Goal: Check status: Check status

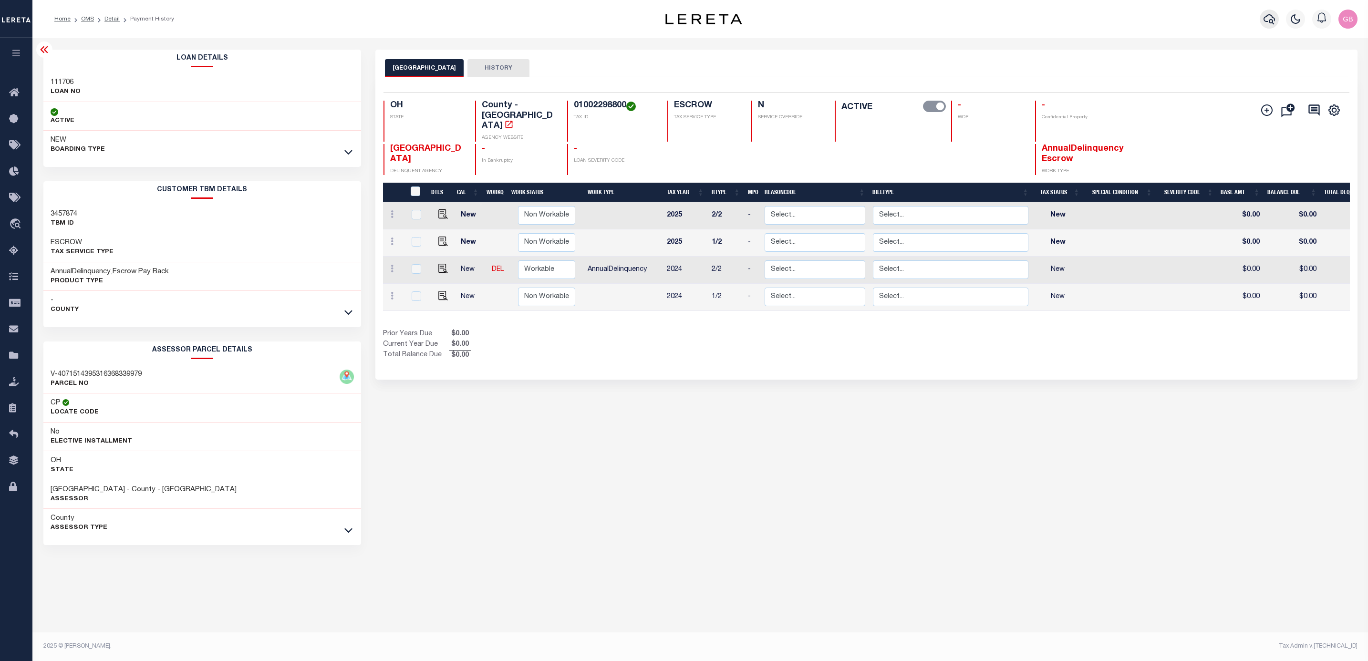
click at [1266, 20] on icon "button" at bounding box center [1268, 18] width 11 height 11
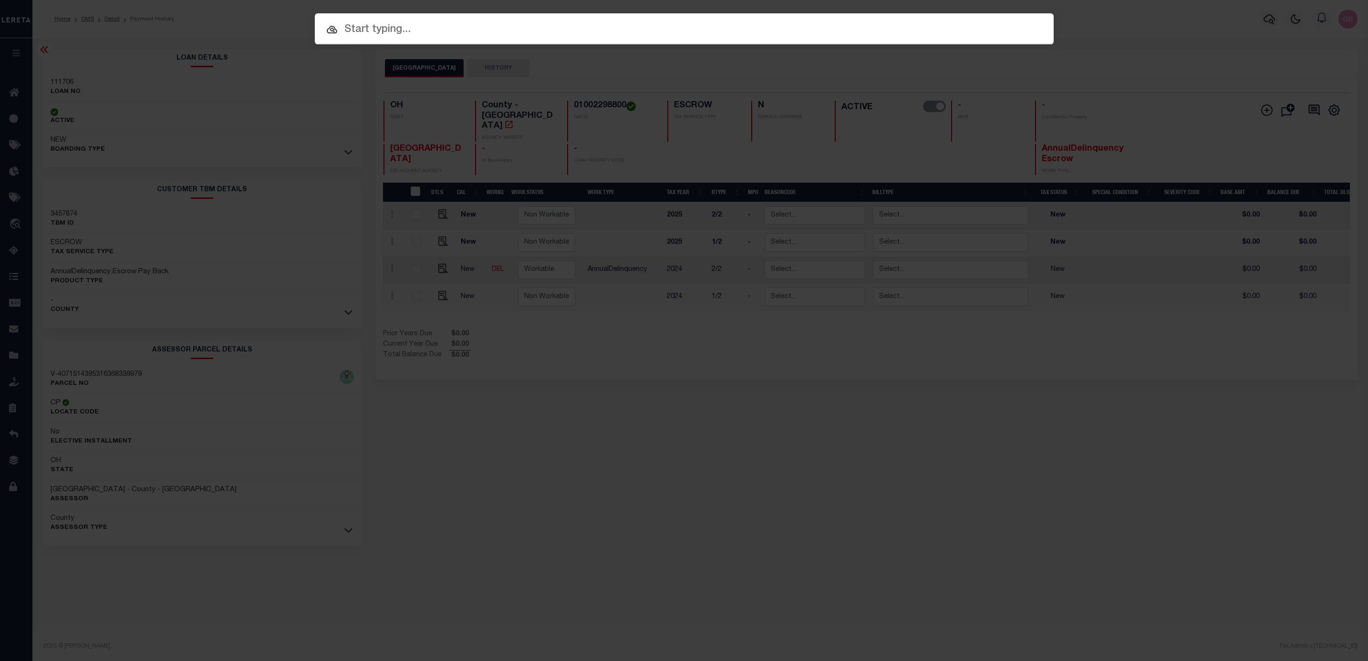
click at [555, 22] on input "text" at bounding box center [684, 29] width 739 height 17
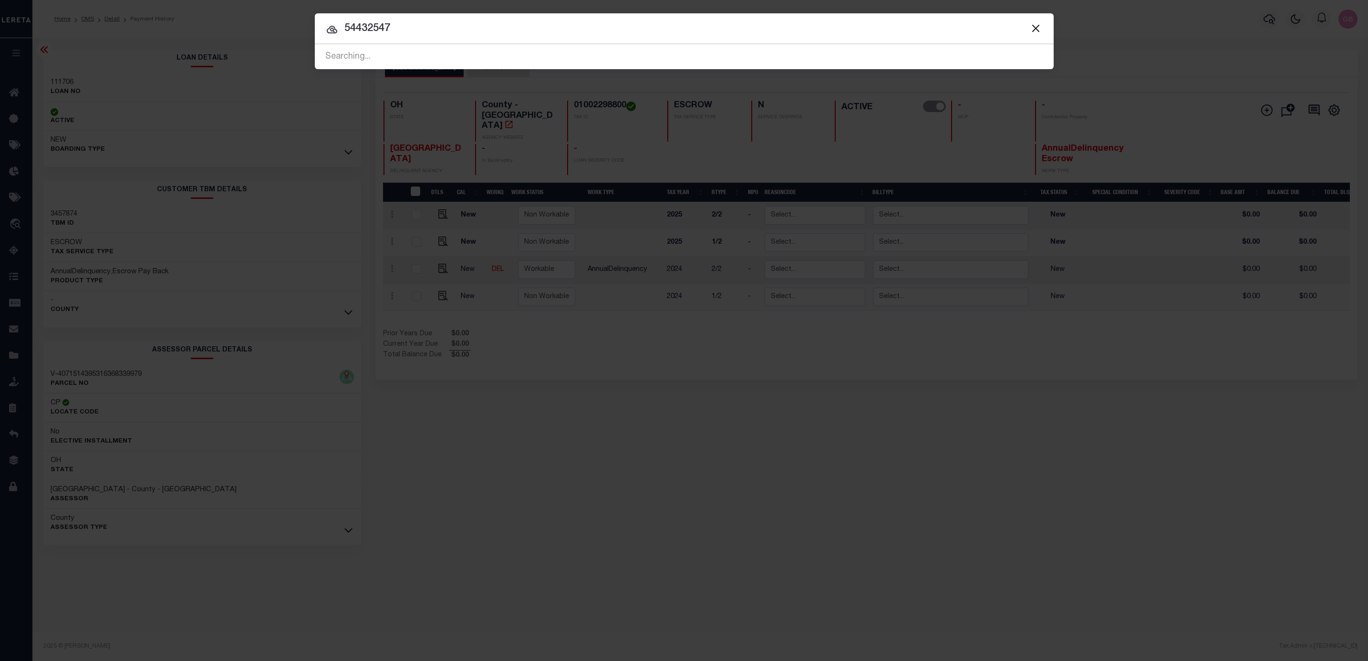
type input "54432547"
drag, startPoint x: 449, startPoint y: 28, endPoint x: 168, endPoint y: 56, distance: 282.7
click at [166, 56] on div "Include Loans TBM Customers Borrowers Payments (Lender Non-Disb) Payments (Lend…" at bounding box center [684, 330] width 1368 height 661
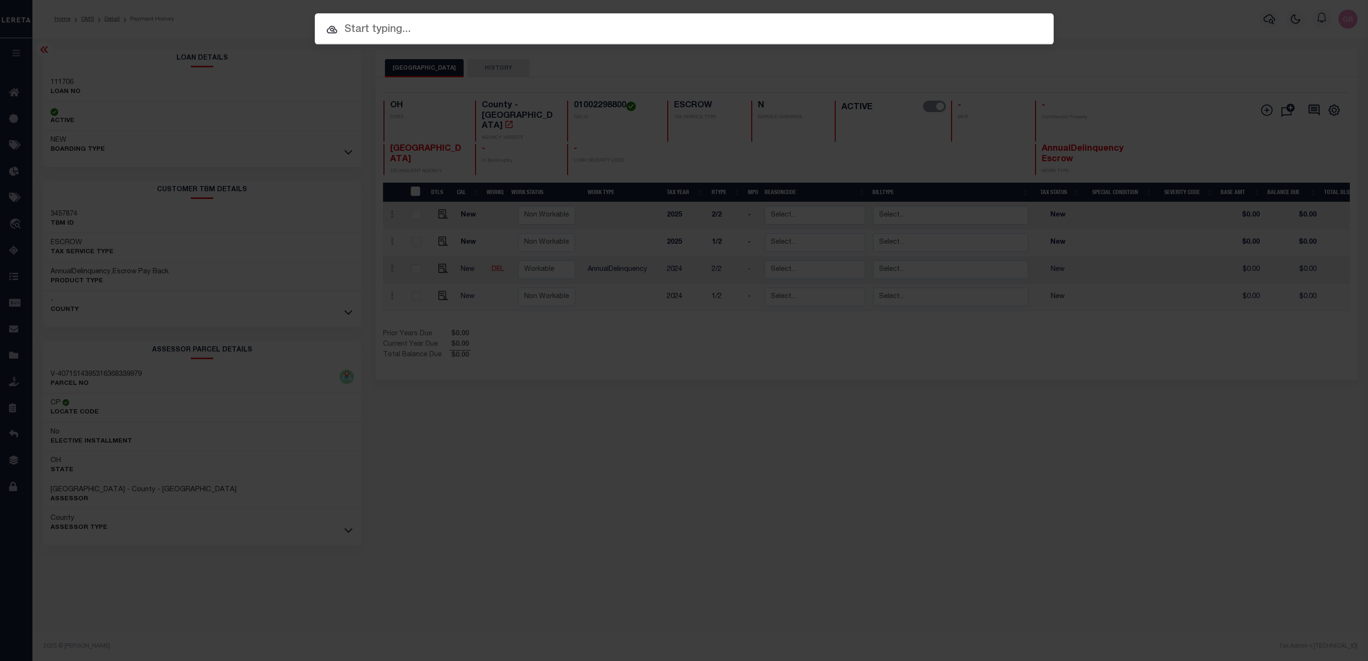
click at [1127, 137] on div "Include Loans TBM Customers Borrowers Payments (Lender Non-Disb) Payments (Lend…" at bounding box center [684, 330] width 1368 height 661
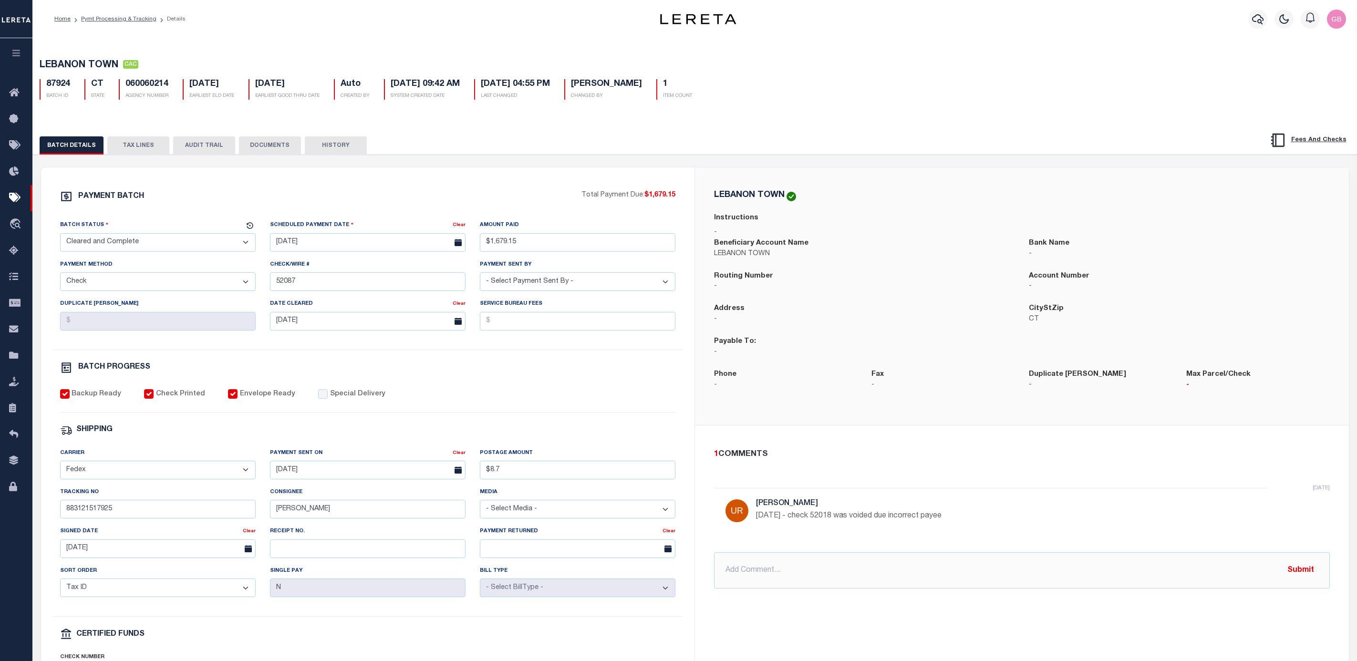
select select "CAC"
select select "CHK"
select select "[PERSON_NAME]"
select select "FDX"
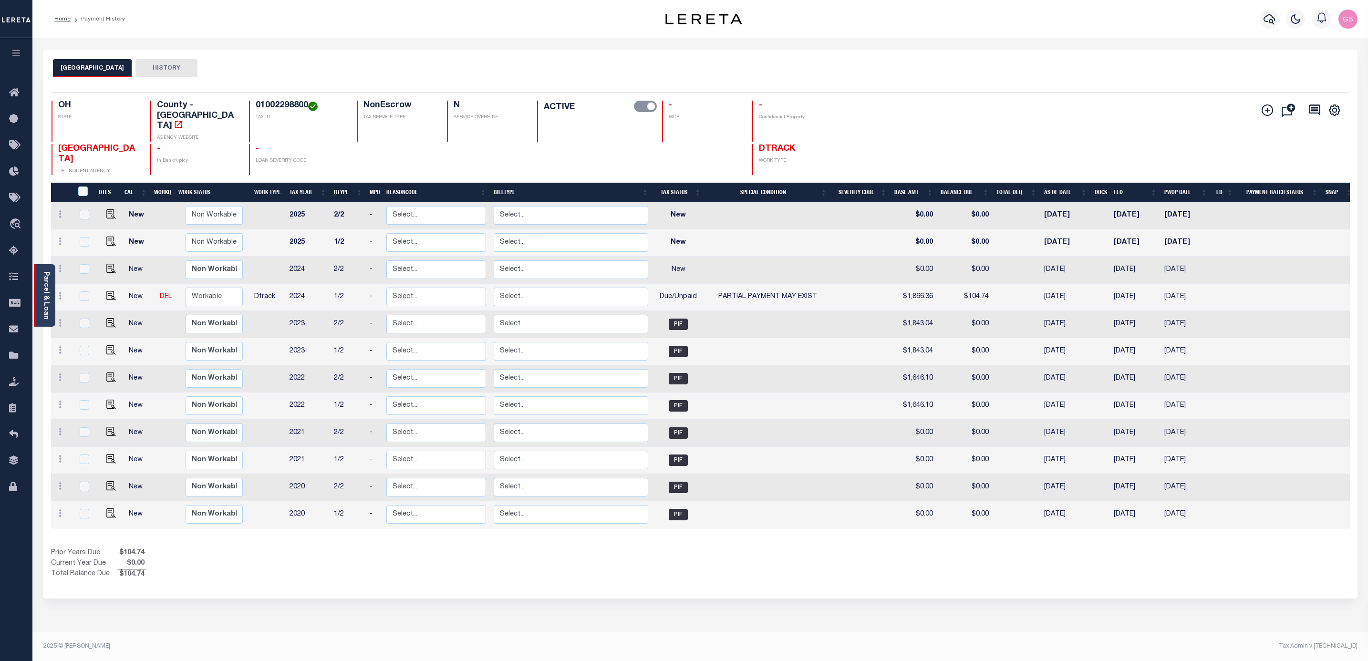
click at [45, 293] on link "Parcel & Loan" at bounding box center [45, 295] width 7 height 48
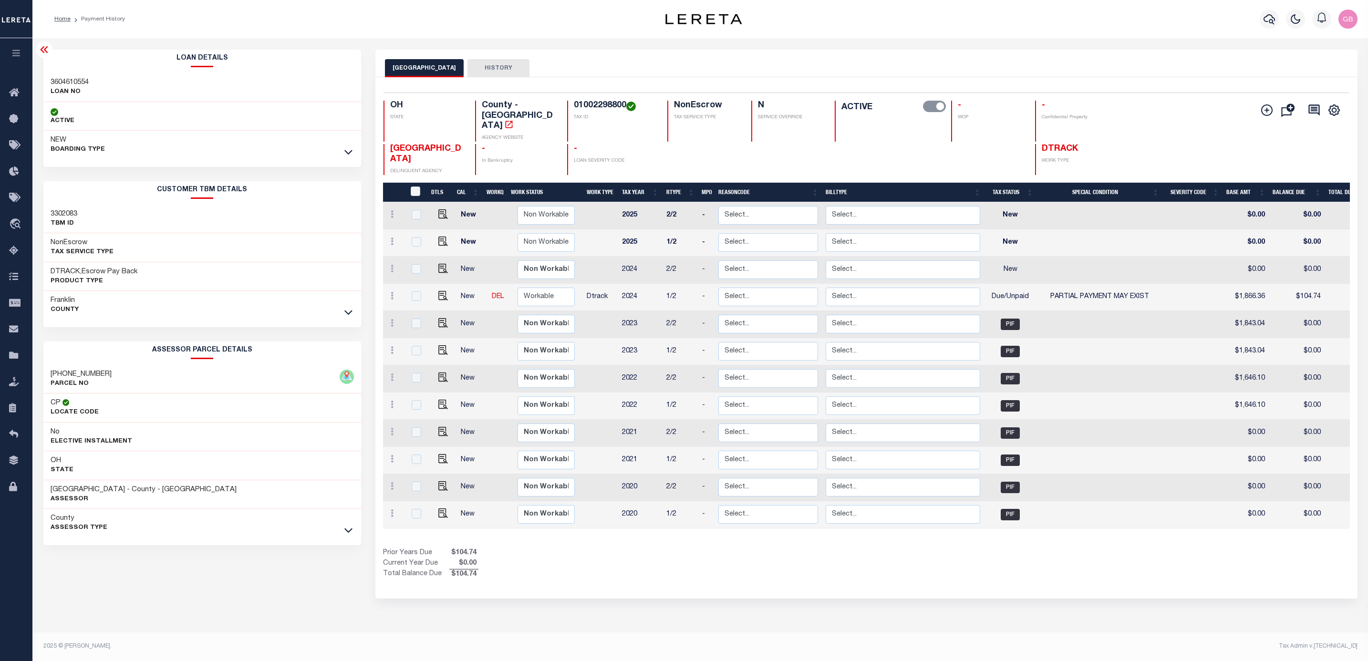
click at [1206, 229] on td at bounding box center [1192, 242] width 60 height 27
checkbox input "true"
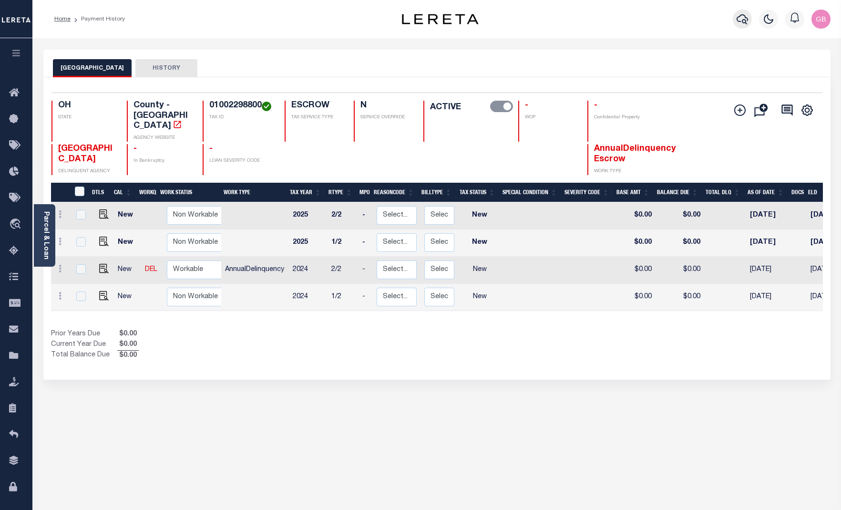
click at [668, 16] on icon "button" at bounding box center [742, 19] width 11 height 10
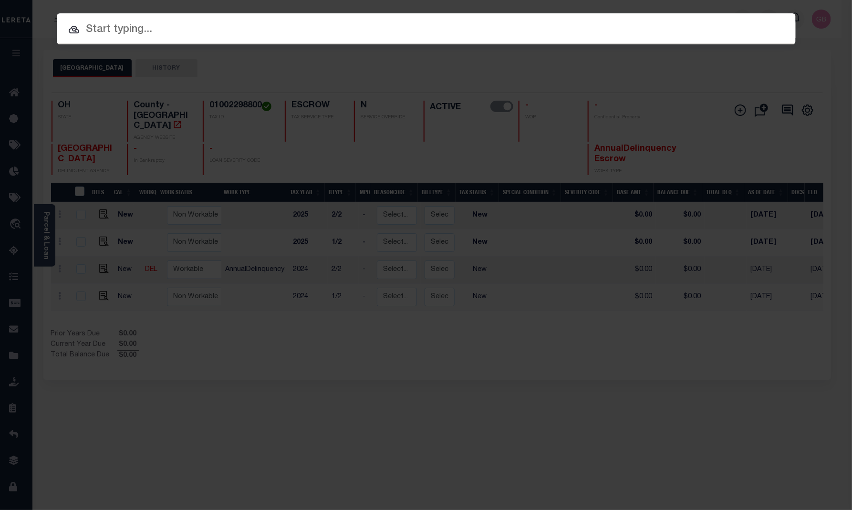
click at [246, 28] on input "text" at bounding box center [426, 29] width 739 height 17
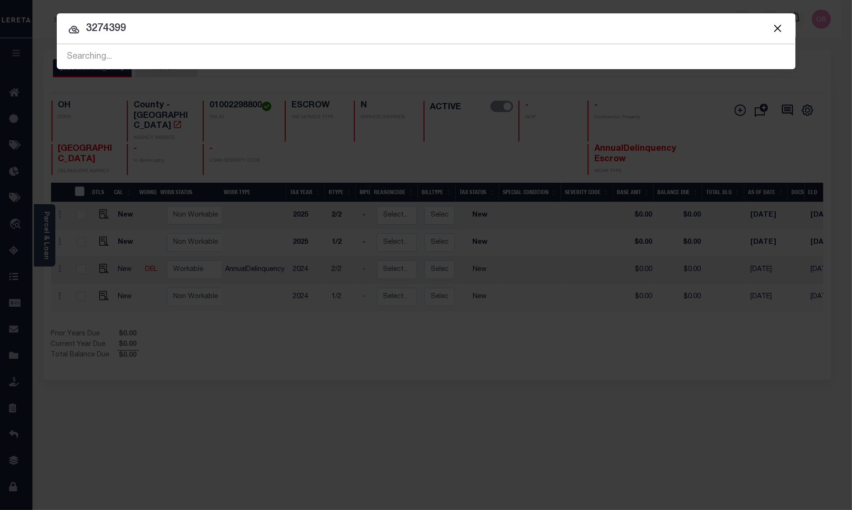
type input "3274399"
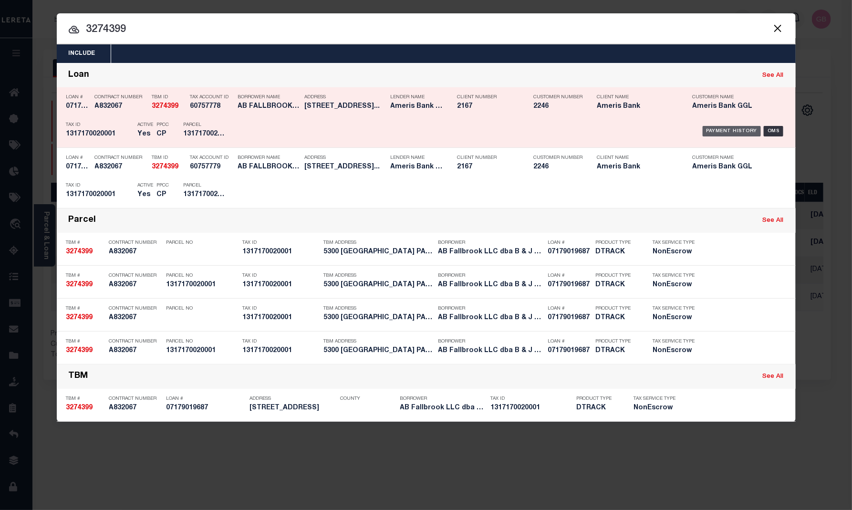
click at [668, 133] on div "Payment History" at bounding box center [731, 131] width 59 height 10
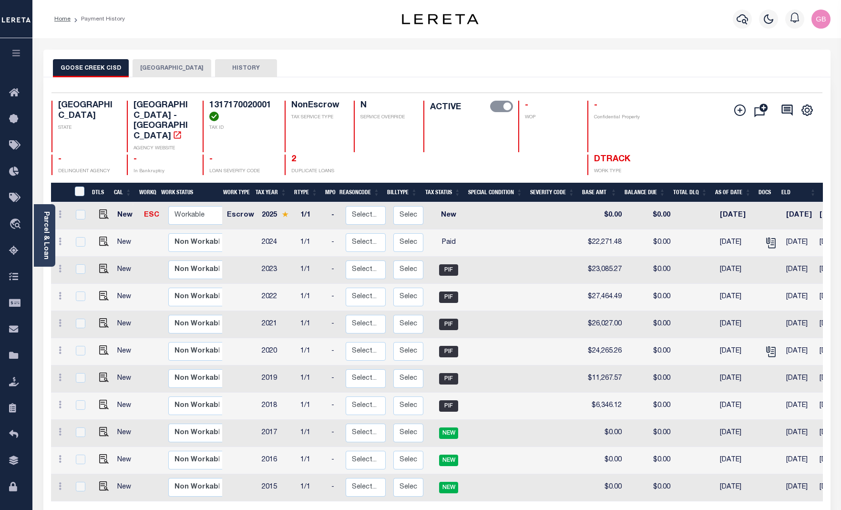
click at [290, 155] on div "2 DUPLICATE LOANS" at bounding box center [314, 165] width 58 height 21
click at [292, 155] on link "2" at bounding box center [293, 159] width 5 height 9
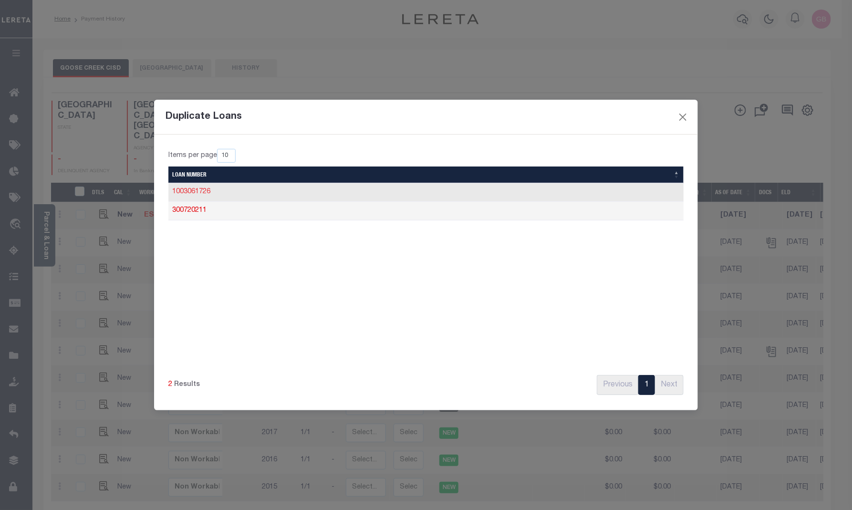
click at [191, 190] on link "1003061726" at bounding box center [191, 191] width 38 height 7
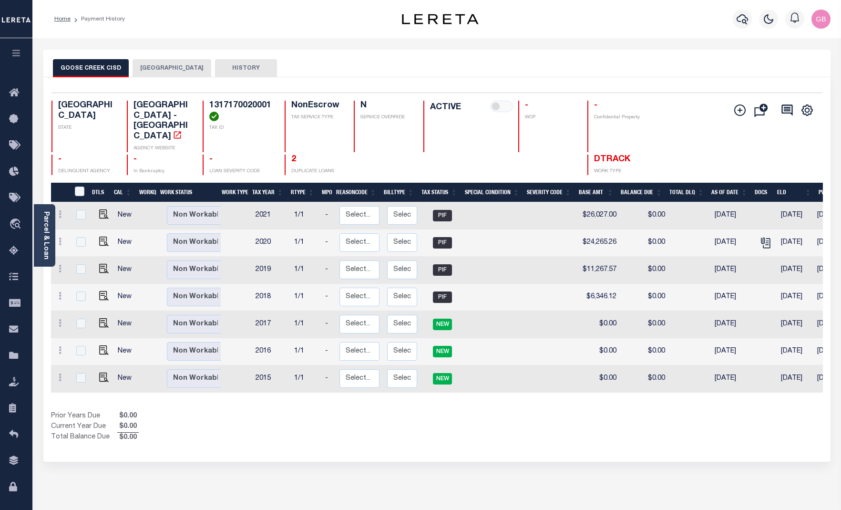
click at [290, 155] on div "2 DUPLICATE LOANS" at bounding box center [314, 165] width 58 height 21
click at [291, 155] on link "2" at bounding box center [293, 159] width 5 height 9
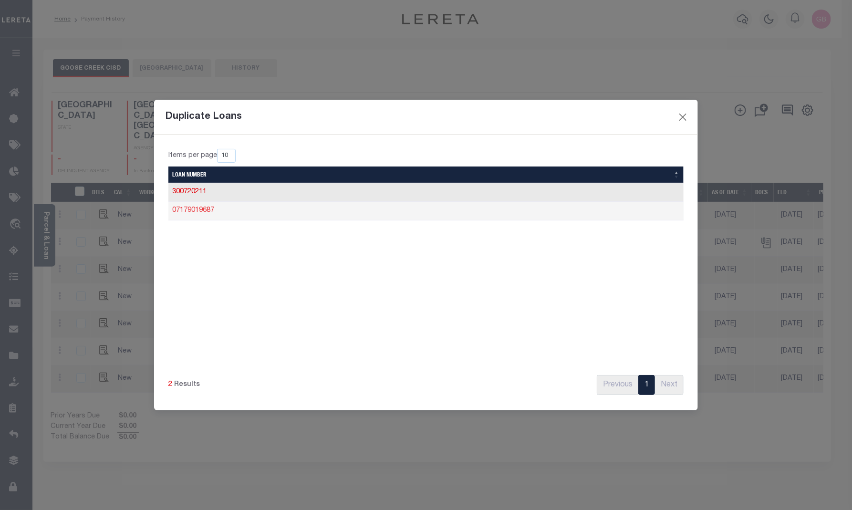
click at [205, 213] on link "07179019687" at bounding box center [193, 210] width 42 height 7
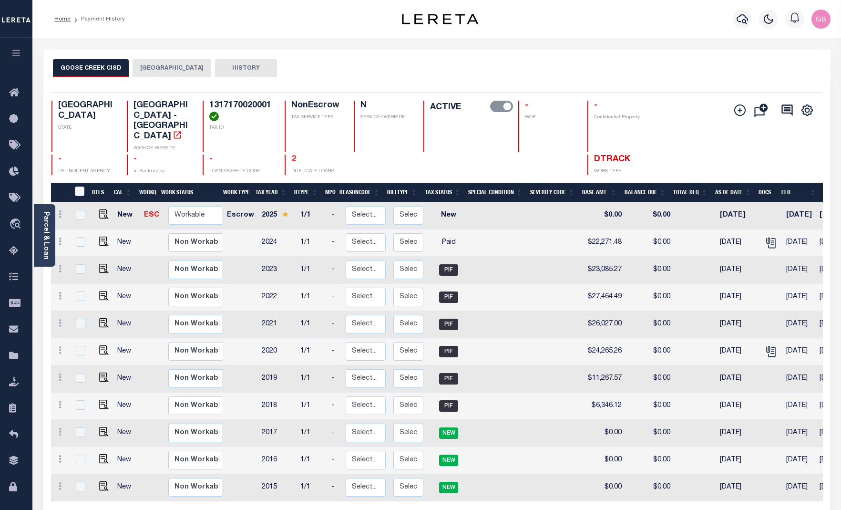
click at [292, 155] on link "2" at bounding box center [293, 159] width 5 height 9
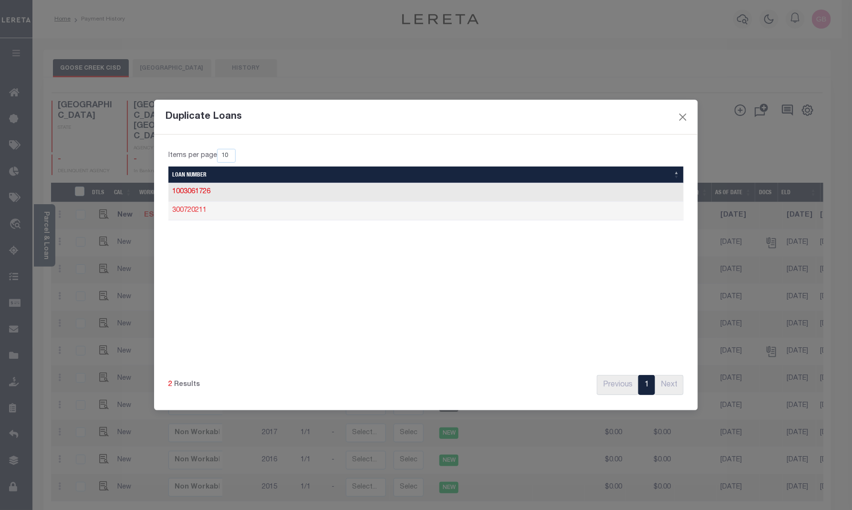
click at [200, 212] on link "300720211" at bounding box center [189, 210] width 34 height 7
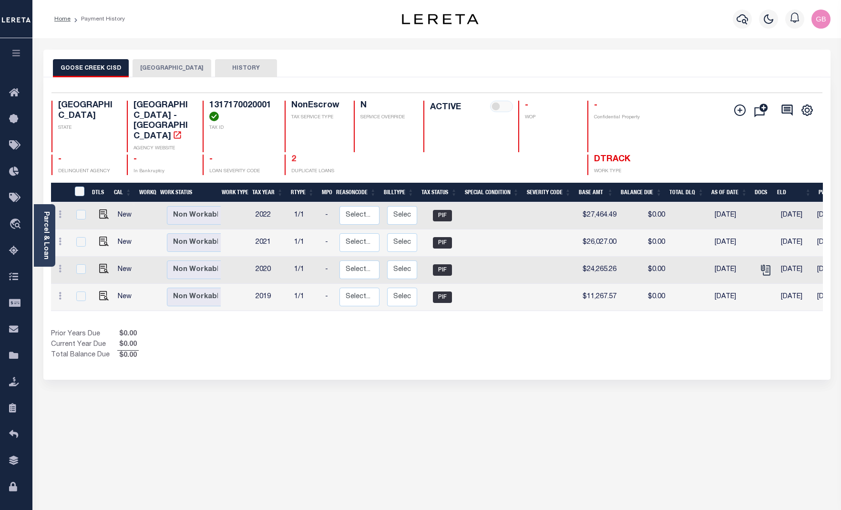
click at [295, 155] on link "2" at bounding box center [293, 159] width 5 height 9
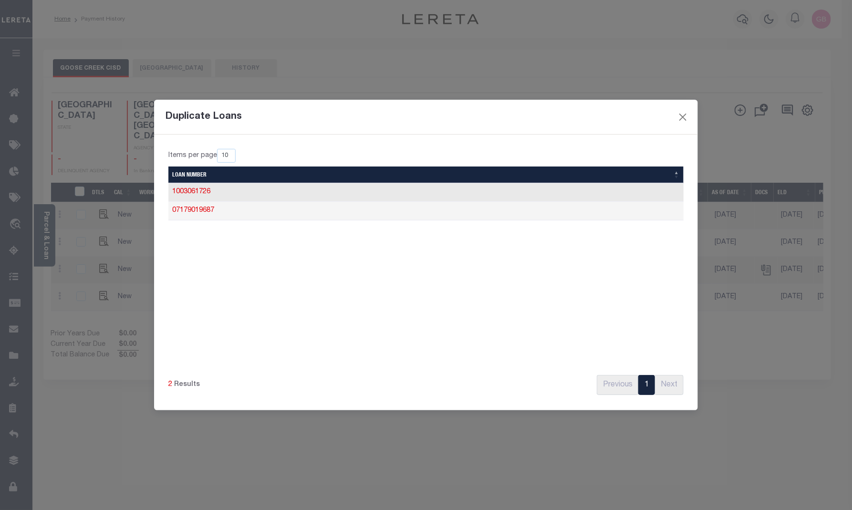
click at [207, 196] on td "1003061726" at bounding box center [425, 192] width 515 height 19
click at [199, 189] on link "1003061726" at bounding box center [191, 191] width 38 height 7
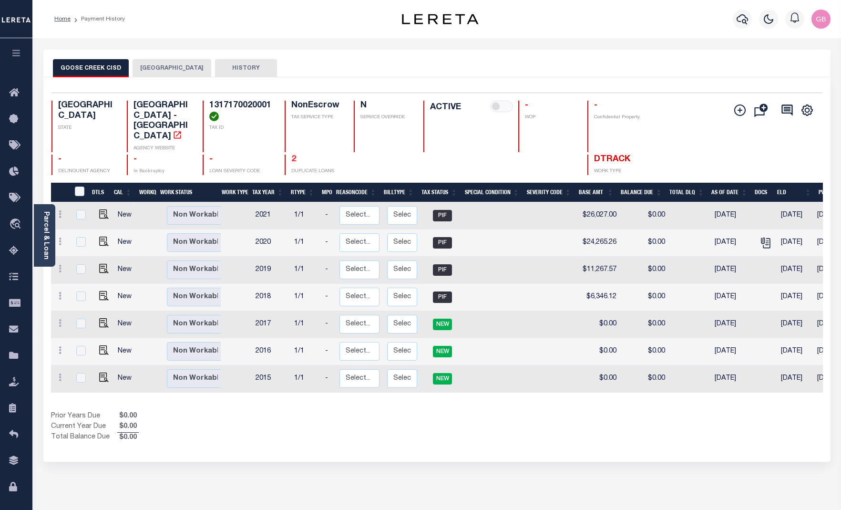
click at [291, 155] on link "2" at bounding box center [293, 159] width 5 height 9
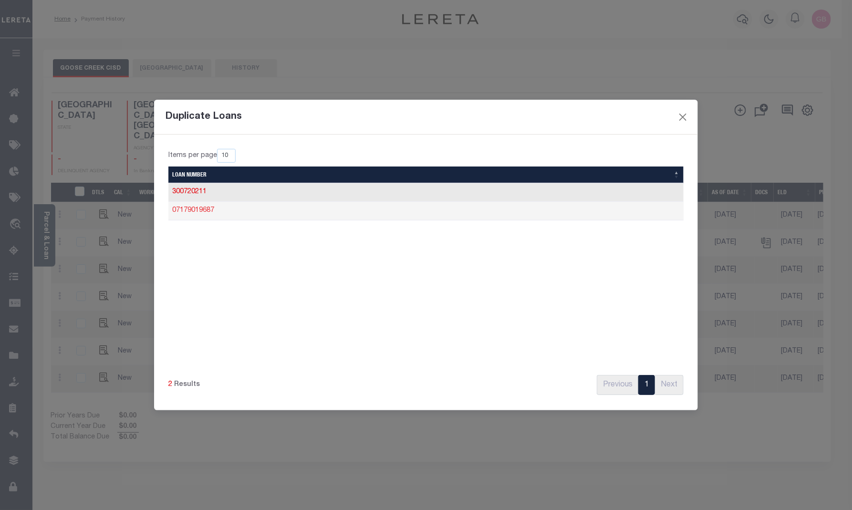
click at [199, 210] on link "07179019687" at bounding box center [193, 210] width 42 height 7
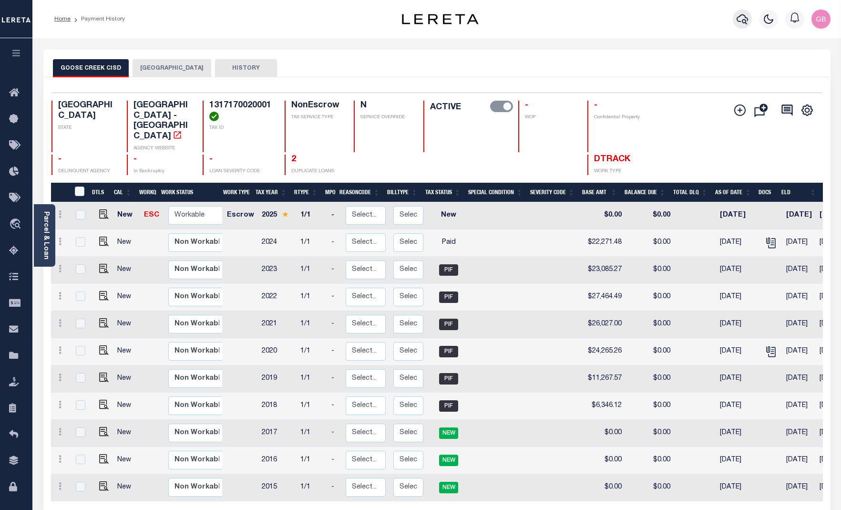
click at [744, 22] on icon "button" at bounding box center [742, 18] width 11 height 11
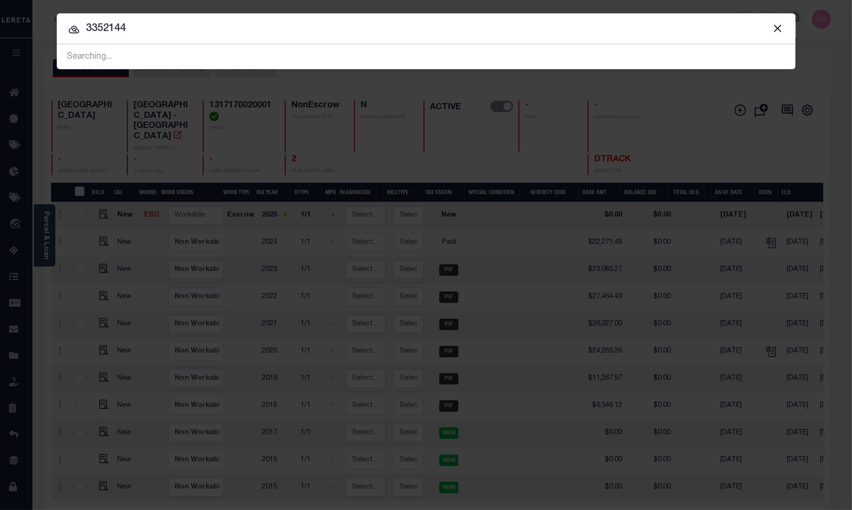
type input "3352144"
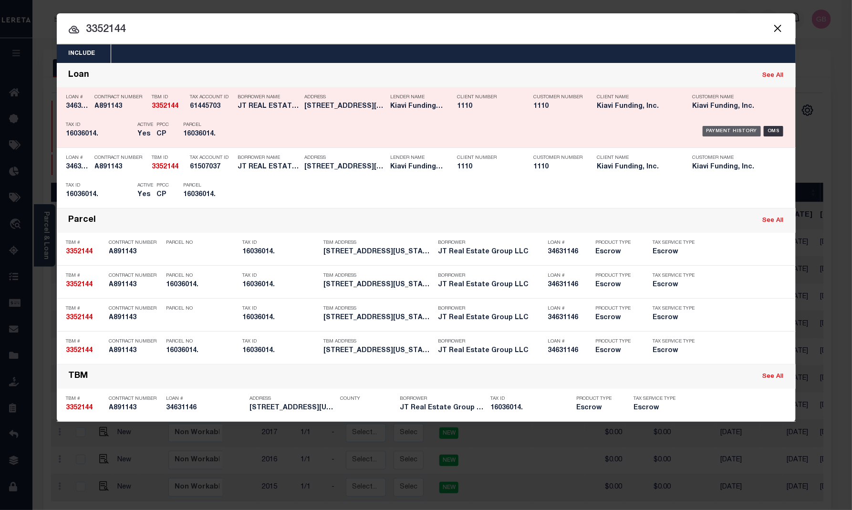
click at [742, 133] on div "Payment History" at bounding box center [731, 131] width 59 height 10
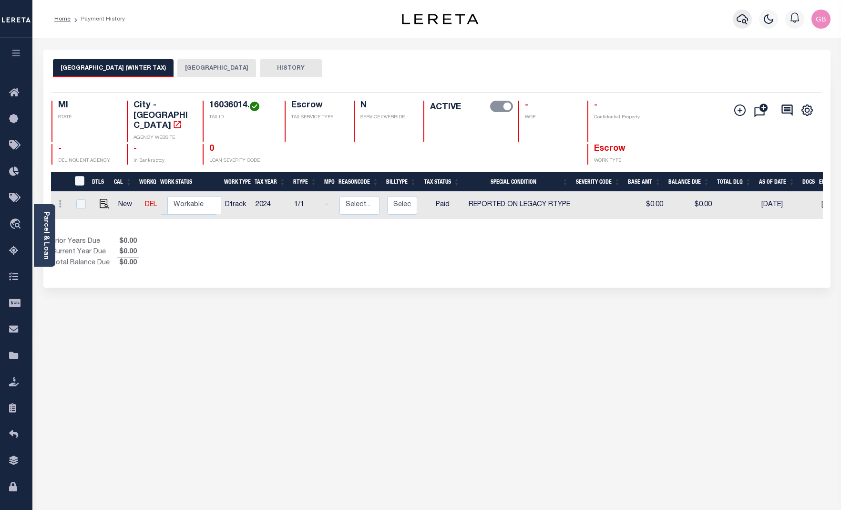
click at [740, 23] on icon "button" at bounding box center [742, 18] width 11 height 11
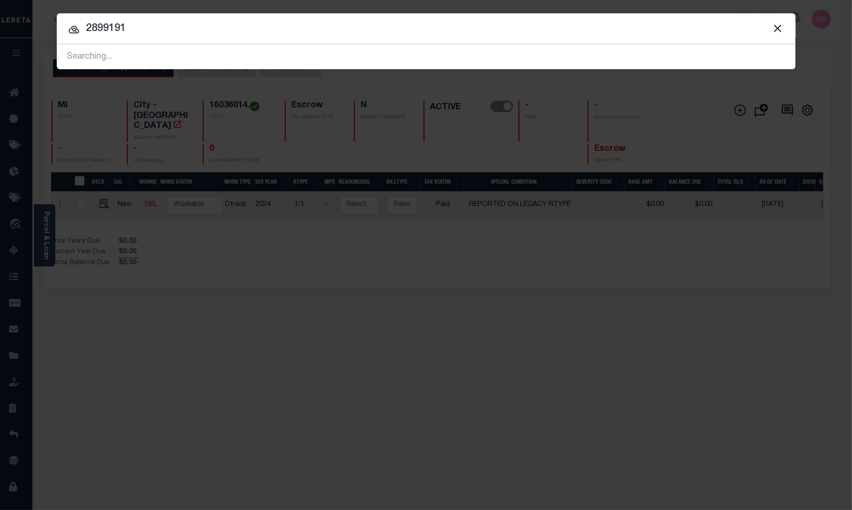
type input "2899191"
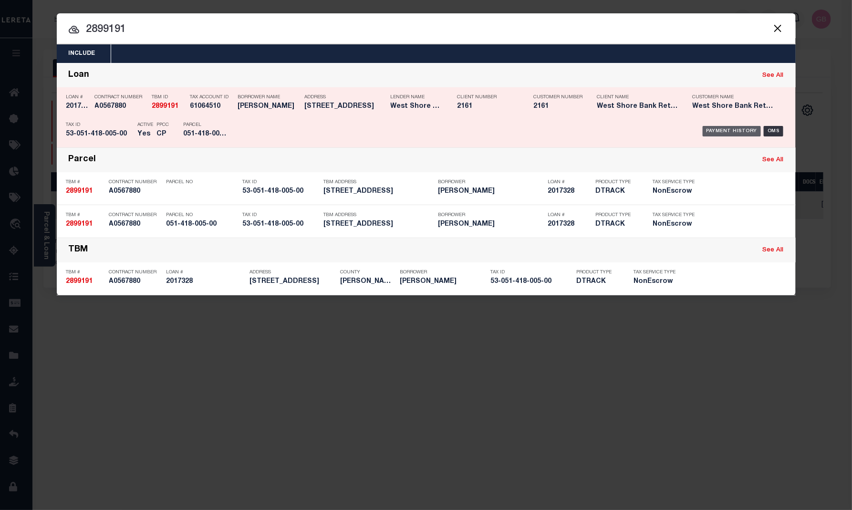
click at [741, 135] on div "Payment History" at bounding box center [731, 131] width 59 height 10
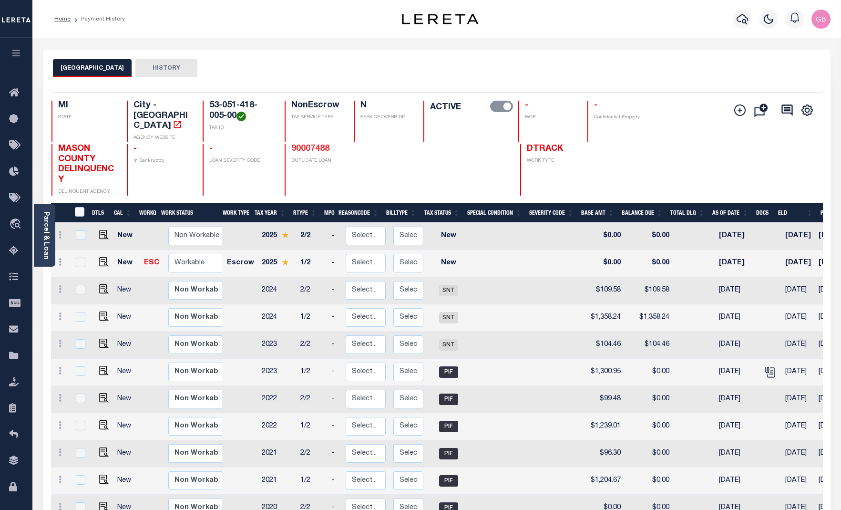
click at [309, 144] on link "90007488" at bounding box center [310, 148] width 38 height 9
